Goal: Communication & Community: Answer question/provide support

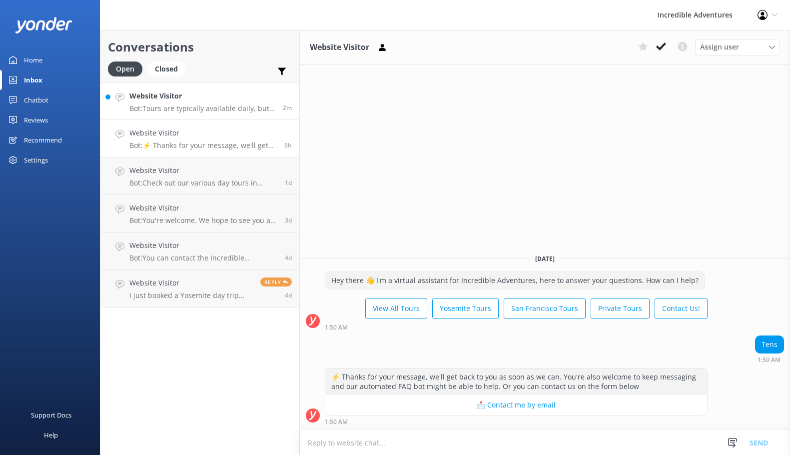
click at [207, 106] on p "Bot: Tours are typically available daily, but availability may vary by tour typ…" at bounding box center [202, 108] width 146 height 9
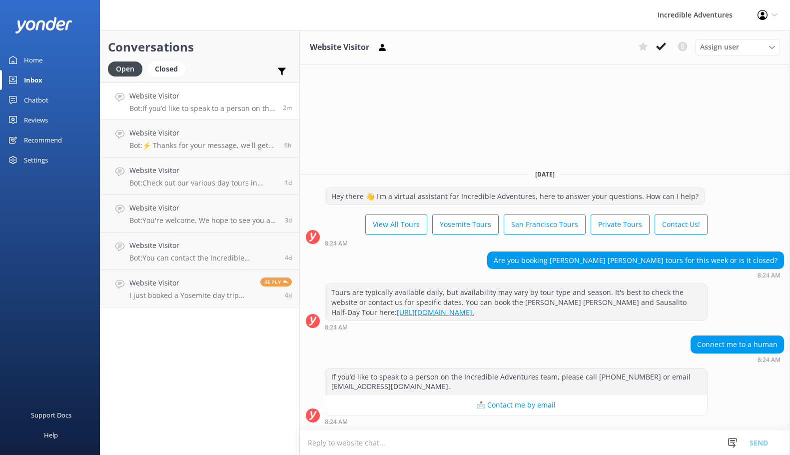
click at [519, 445] on textarea at bounding box center [545, 442] width 490 height 24
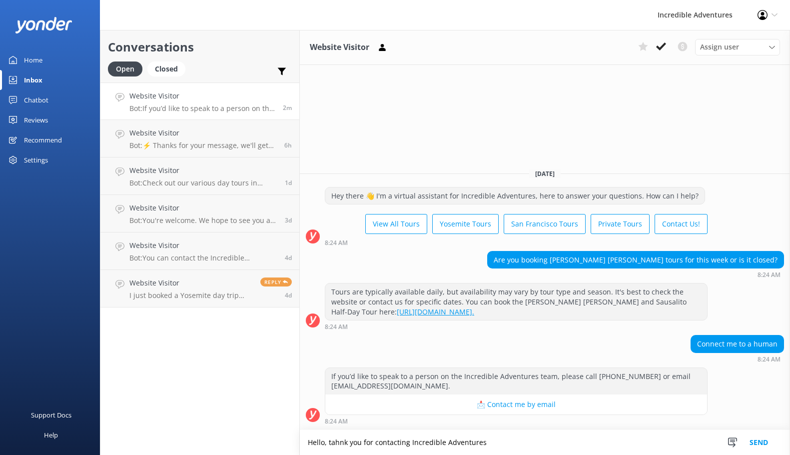
type textarea "Hello, tahnk you for contacting Incredible Adventures"
click at [766, 448] on button "Send" at bounding box center [758, 442] width 37 height 25
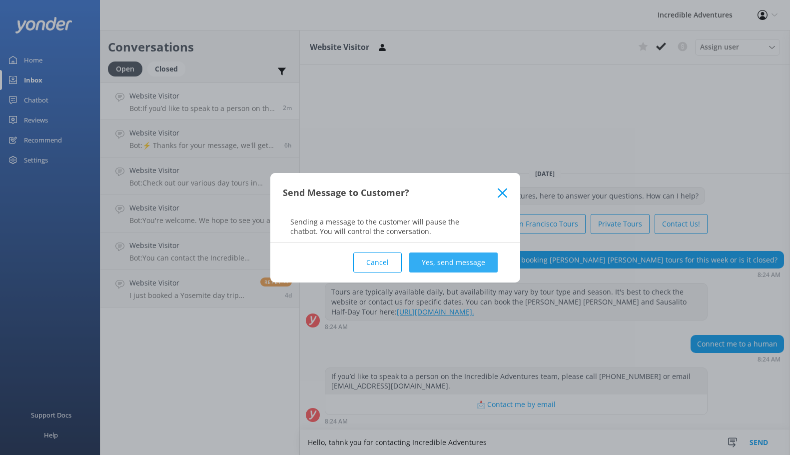
click at [460, 270] on button "Yes, send message" at bounding box center [453, 262] width 88 height 20
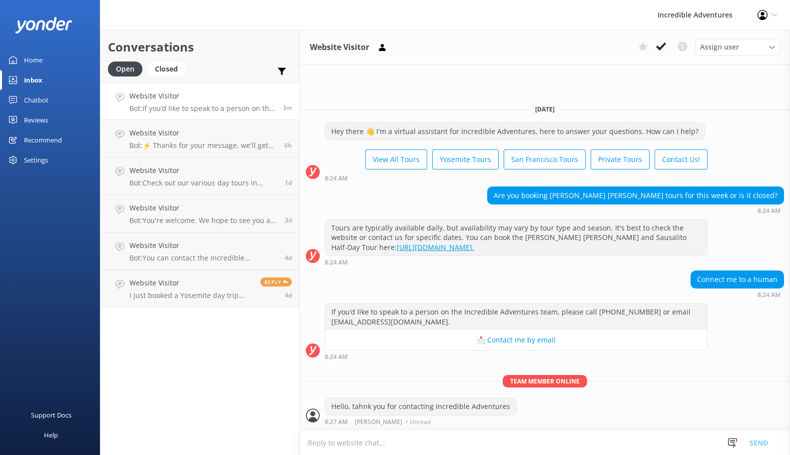
click at [494, 445] on textarea at bounding box center [545, 442] width 490 height 24
paste textarea "While the current government shutdown has temporarily affected access to [PERSO…"
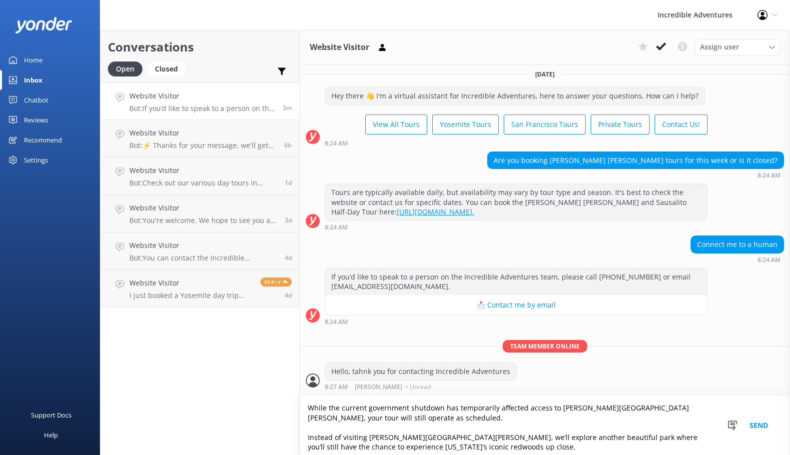
click at [608, 408] on textarea "While the current government shutdown has temporarily affected access to [PERSO…" at bounding box center [545, 424] width 490 height 59
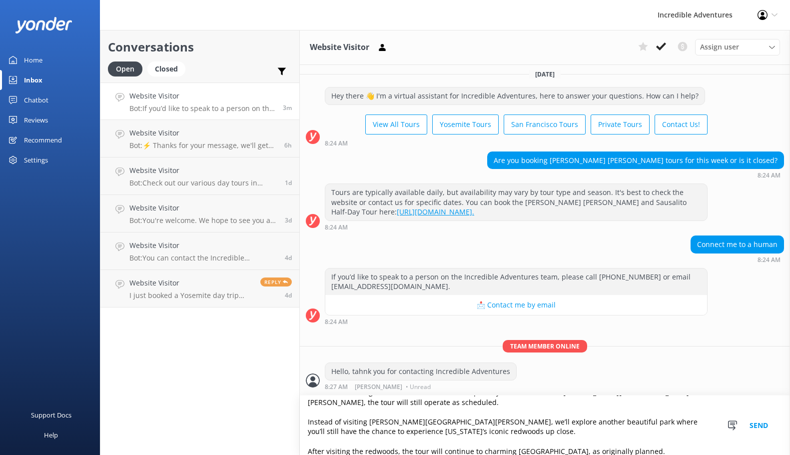
scroll to position [24, 0]
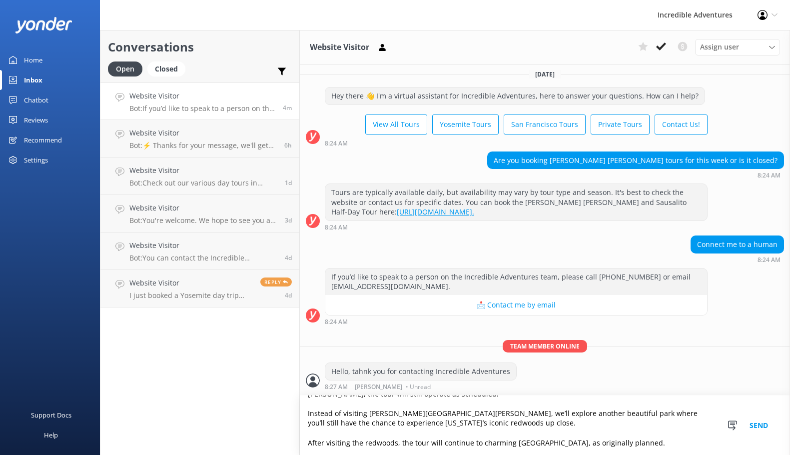
type textarea "While the current government shutdown has temporarily affected access to [PERSO…"
click at [766, 428] on button "Send" at bounding box center [758, 424] width 37 height 59
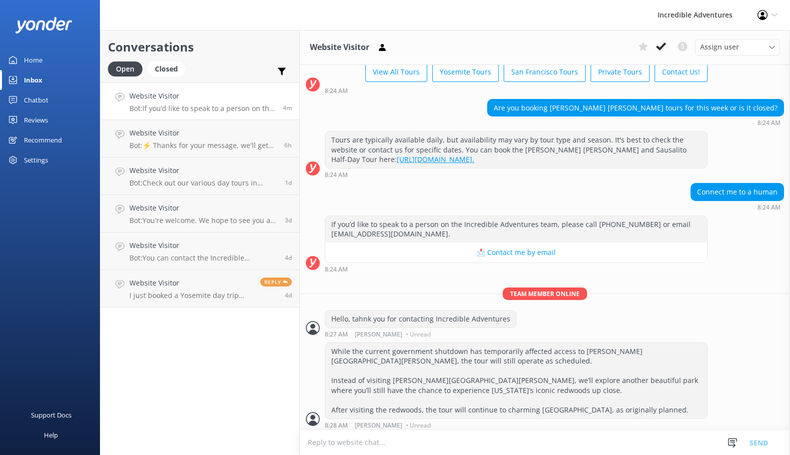
scroll to position [60, 0]
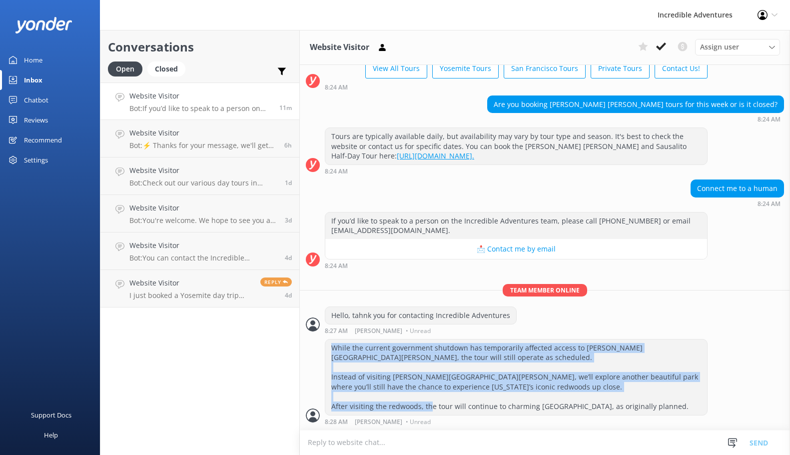
drag, startPoint x: 643, startPoint y: 408, endPoint x: 318, endPoint y: 345, distance: 331.2
click at [318, 346] on div "While the current government shutdown has temporarily affected access to [PERSO…" at bounding box center [545, 382] width 490 height 86
copy div "While the current government shutdown has temporarily affected access to [PERSO…"
